Goal: Task Accomplishment & Management: Complete application form

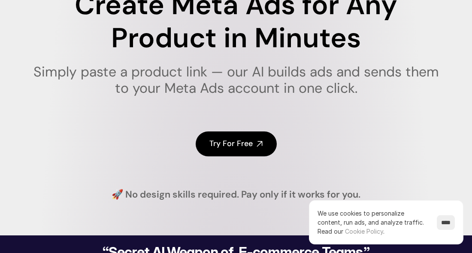
scroll to position [98, 0]
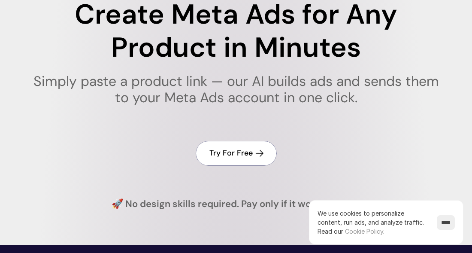
click at [231, 152] on h4 "Try For Free" at bounding box center [231, 153] width 43 height 11
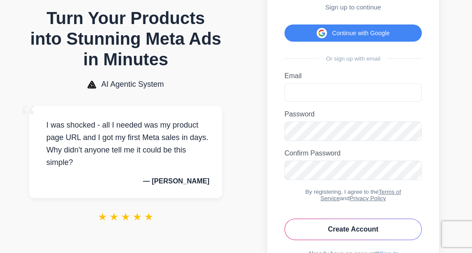
scroll to position [53, 0]
